Goal: Book appointment/travel/reservation

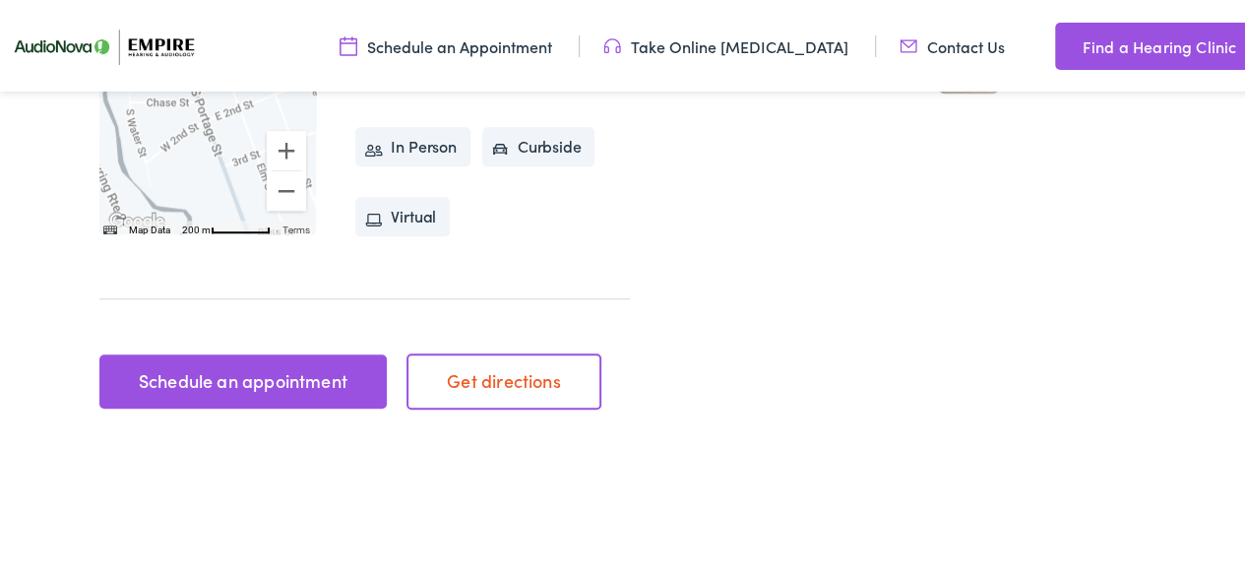
scroll to position [723, 0]
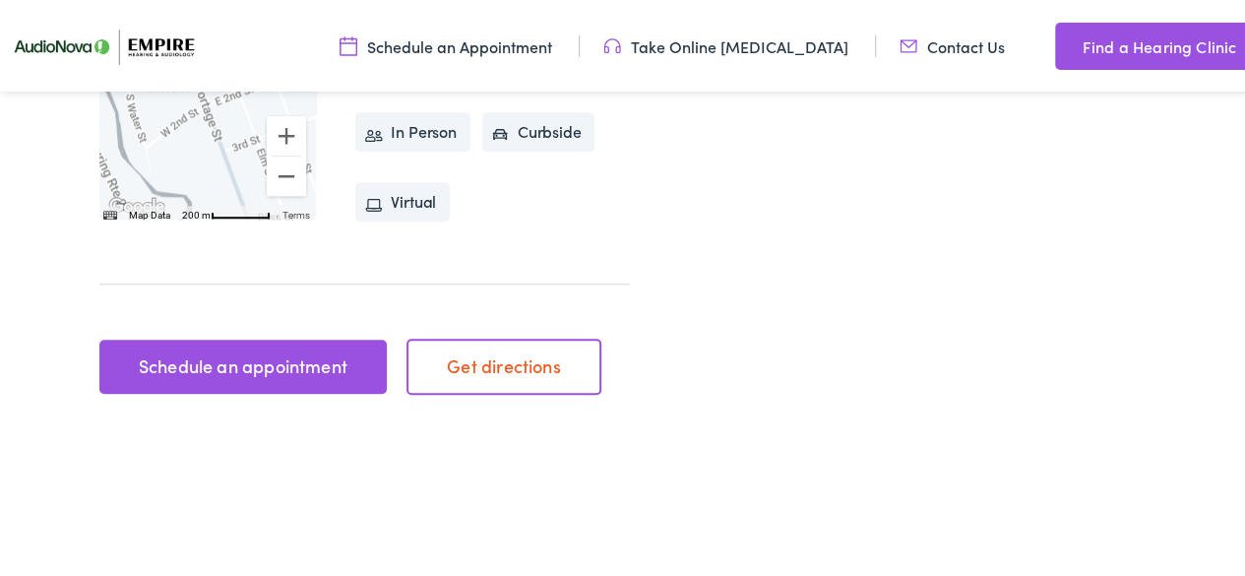
click at [234, 337] on link "Schedule an appointment" at bounding box center [242, 364] width 287 height 55
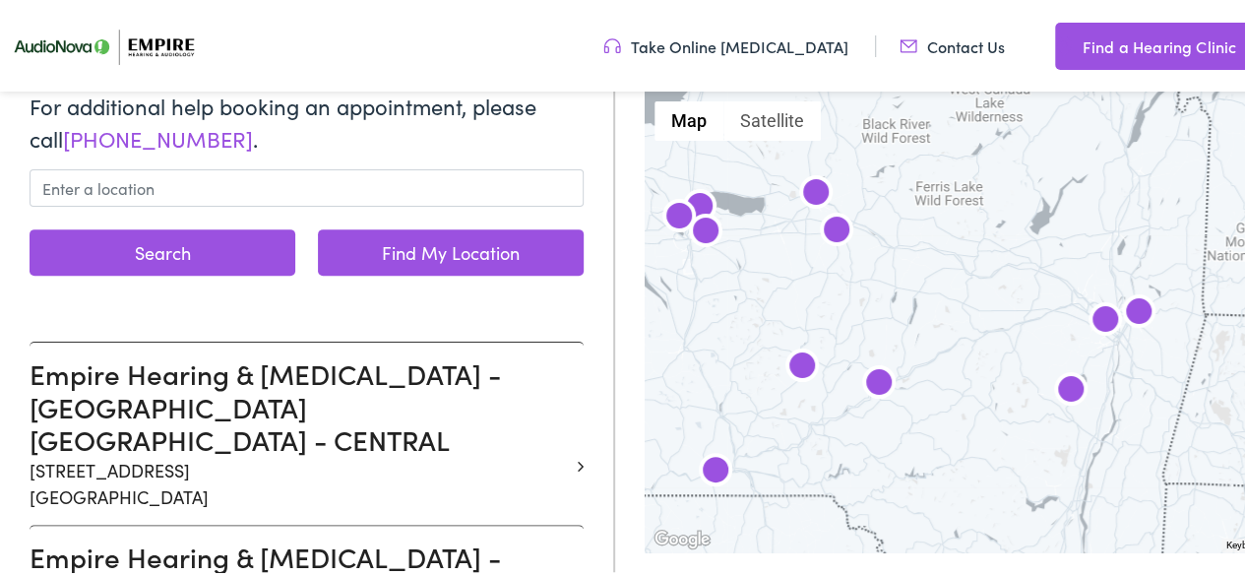
scroll to position [258, 0]
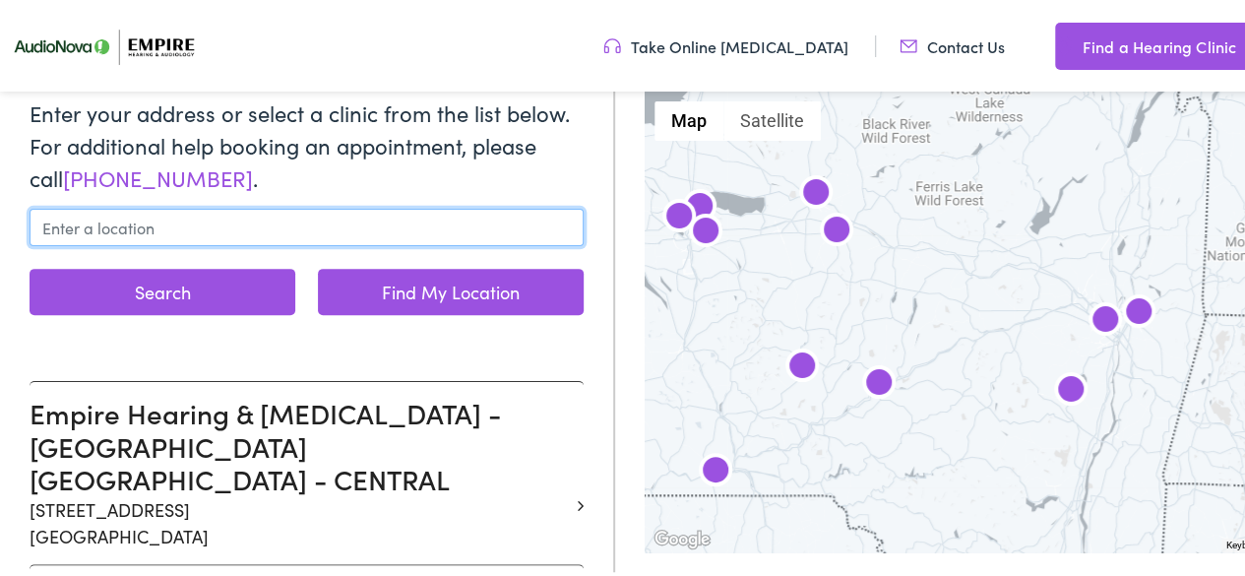
click at [191, 231] on input "text" at bounding box center [307, 224] width 554 height 37
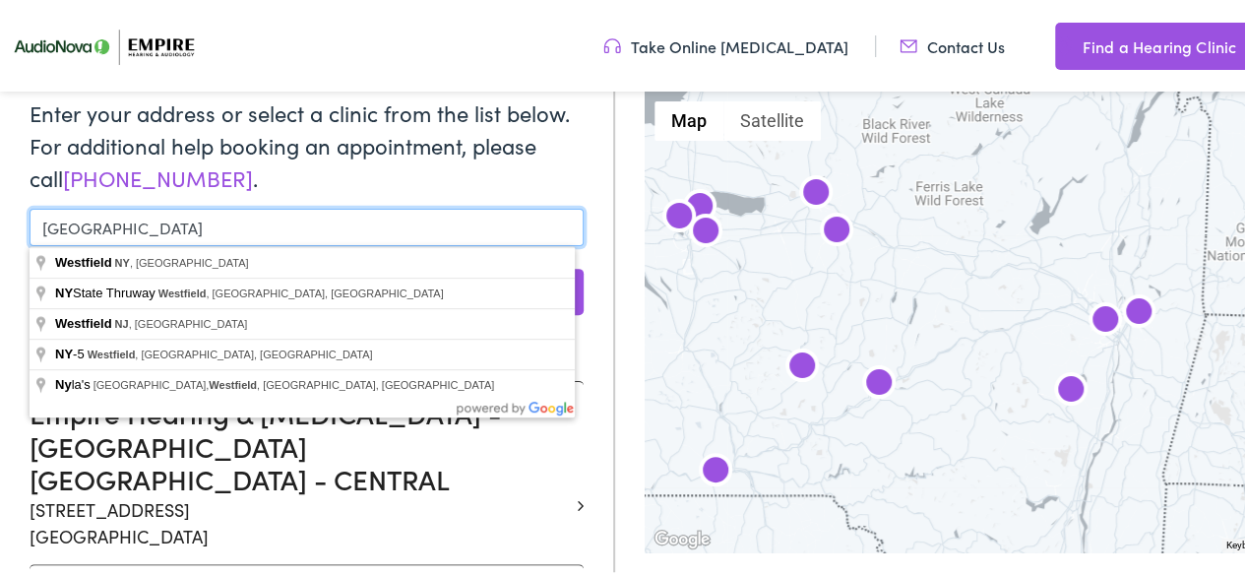
type input "[GEOGRAPHIC_DATA]"
click at [30, 266] on button "Search" at bounding box center [163, 289] width 266 height 46
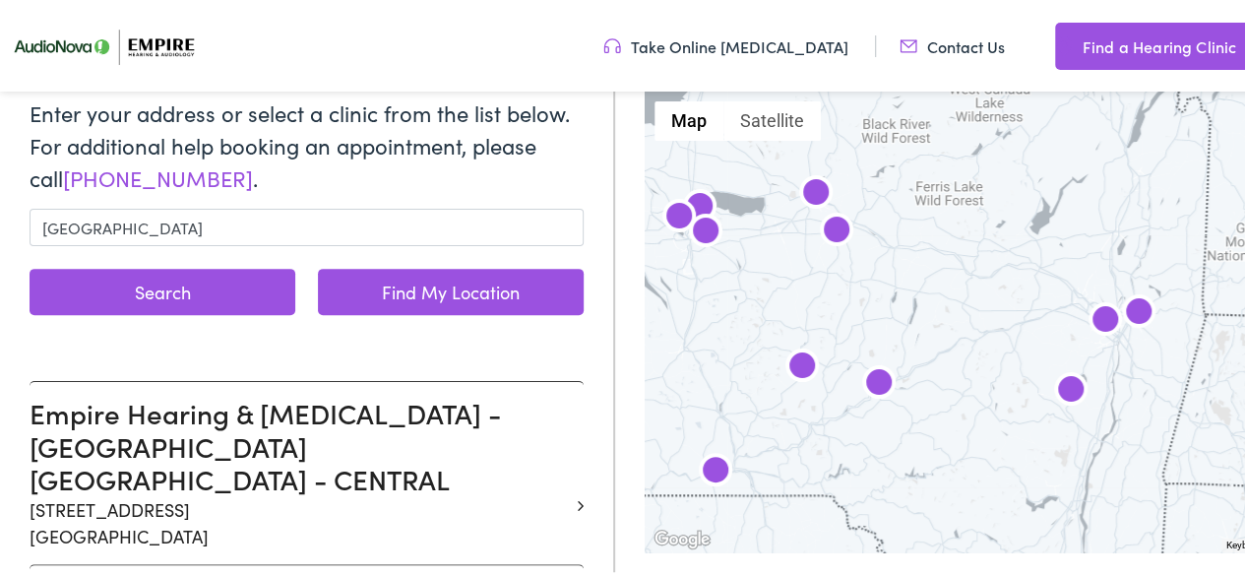
click at [193, 287] on button "Search" at bounding box center [163, 289] width 266 height 46
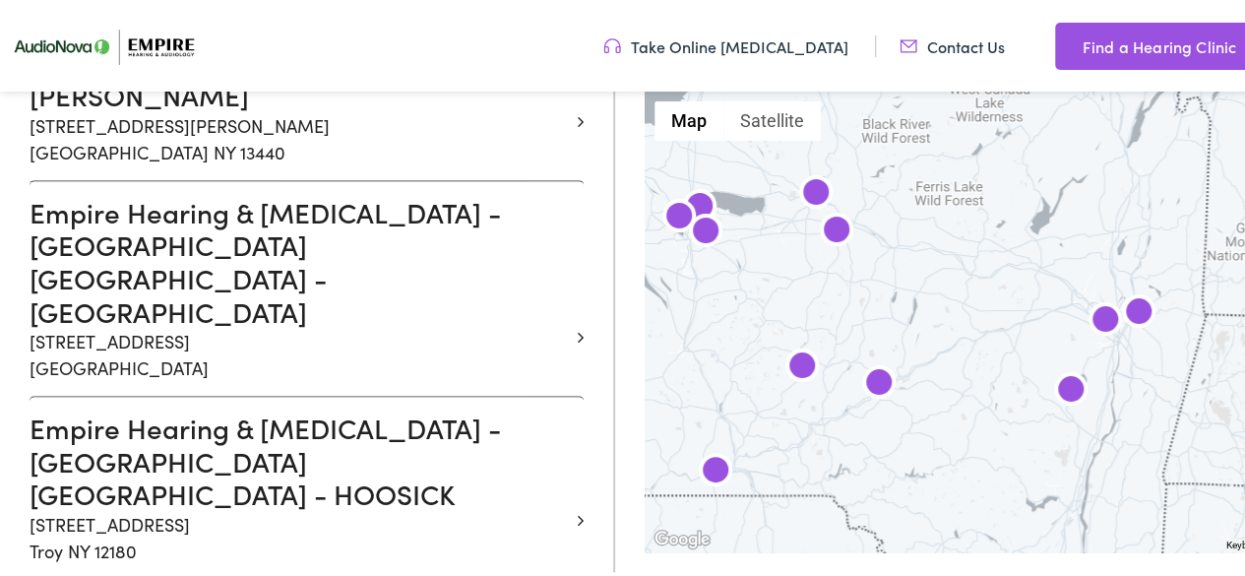
scroll to position [4078, 0]
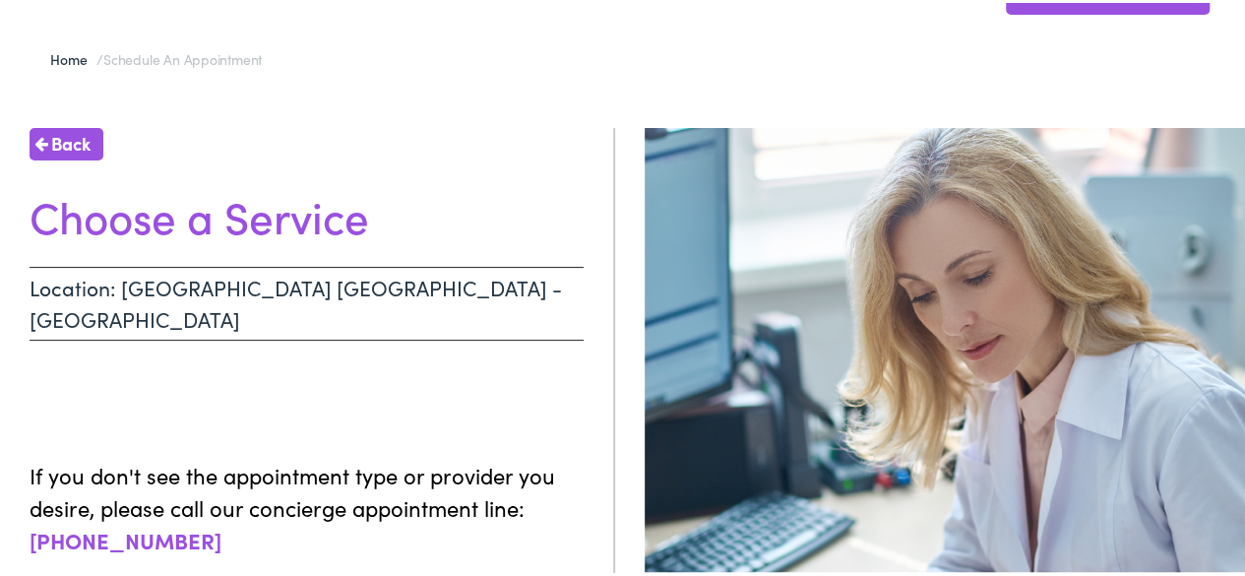
scroll to position [121, 0]
click at [262, 286] on p "Location: [GEOGRAPHIC_DATA] [GEOGRAPHIC_DATA] - [GEOGRAPHIC_DATA]" at bounding box center [307, 300] width 554 height 74
click at [57, 294] on p "Location: [GEOGRAPHIC_DATA] [GEOGRAPHIC_DATA] - [GEOGRAPHIC_DATA]" at bounding box center [307, 300] width 554 height 74
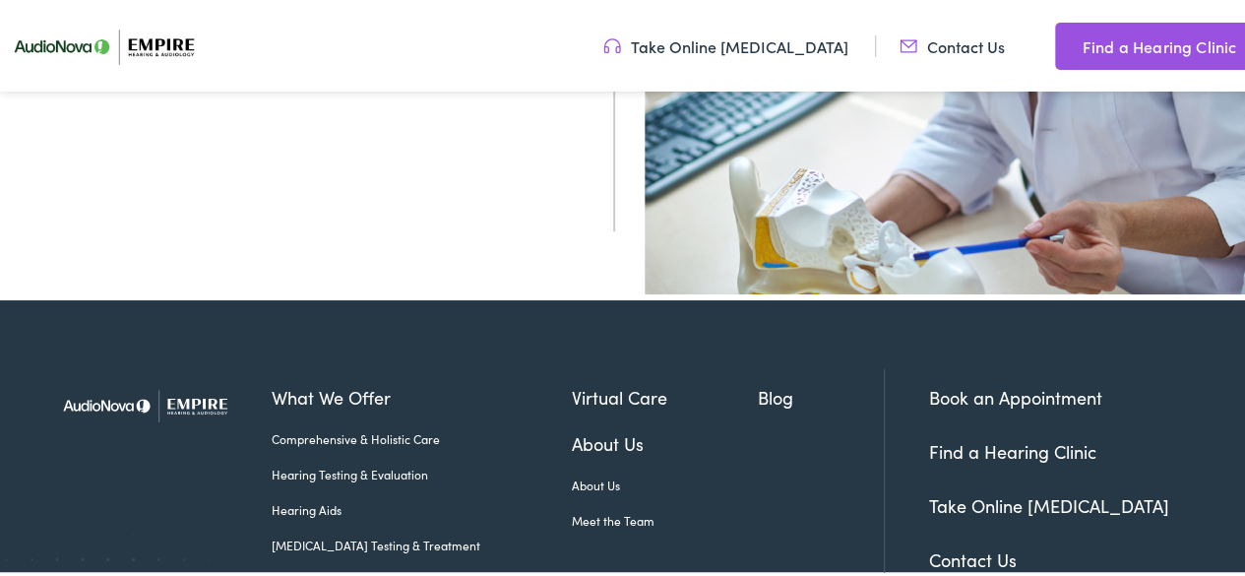
scroll to position [615, 0]
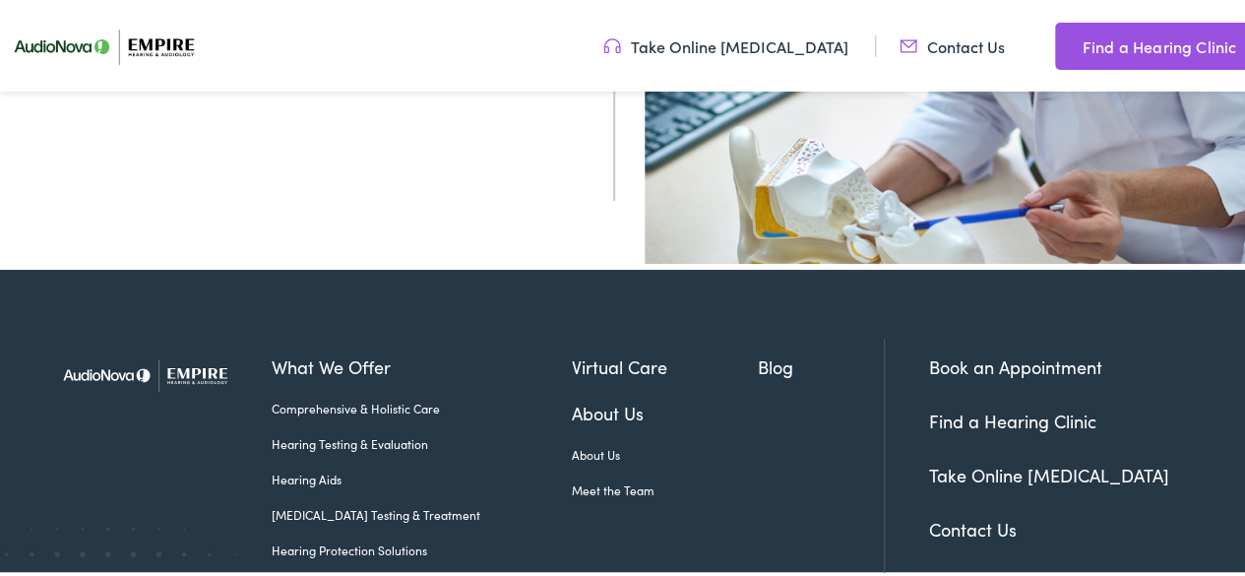
click at [929, 354] on link "Book an Appointment" at bounding box center [1015, 363] width 173 height 25
